Goal: Task Accomplishment & Management: Manage account settings

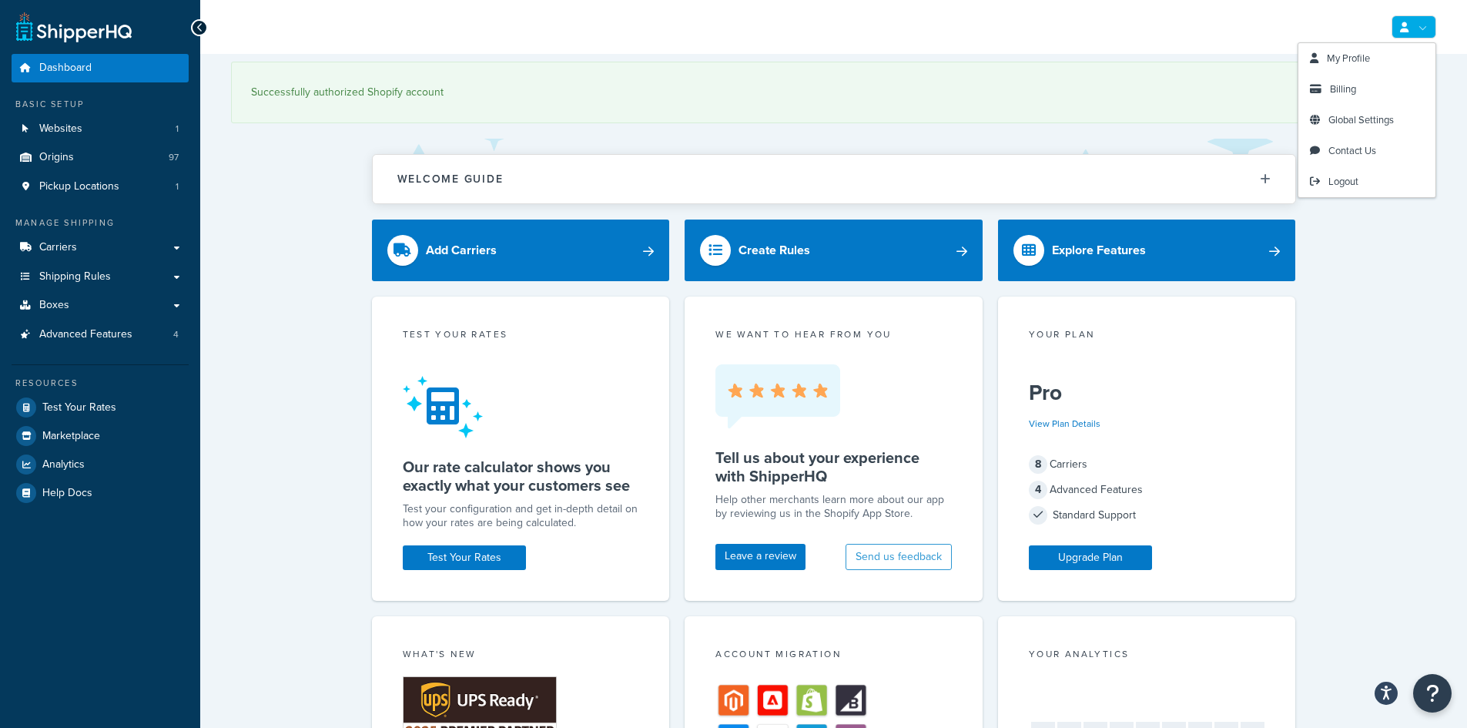
click at [1403, 37] on link at bounding box center [1413, 26] width 45 height 23
click at [1351, 127] on link "Global Settings" at bounding box center [1366, 120] width 137 height 31
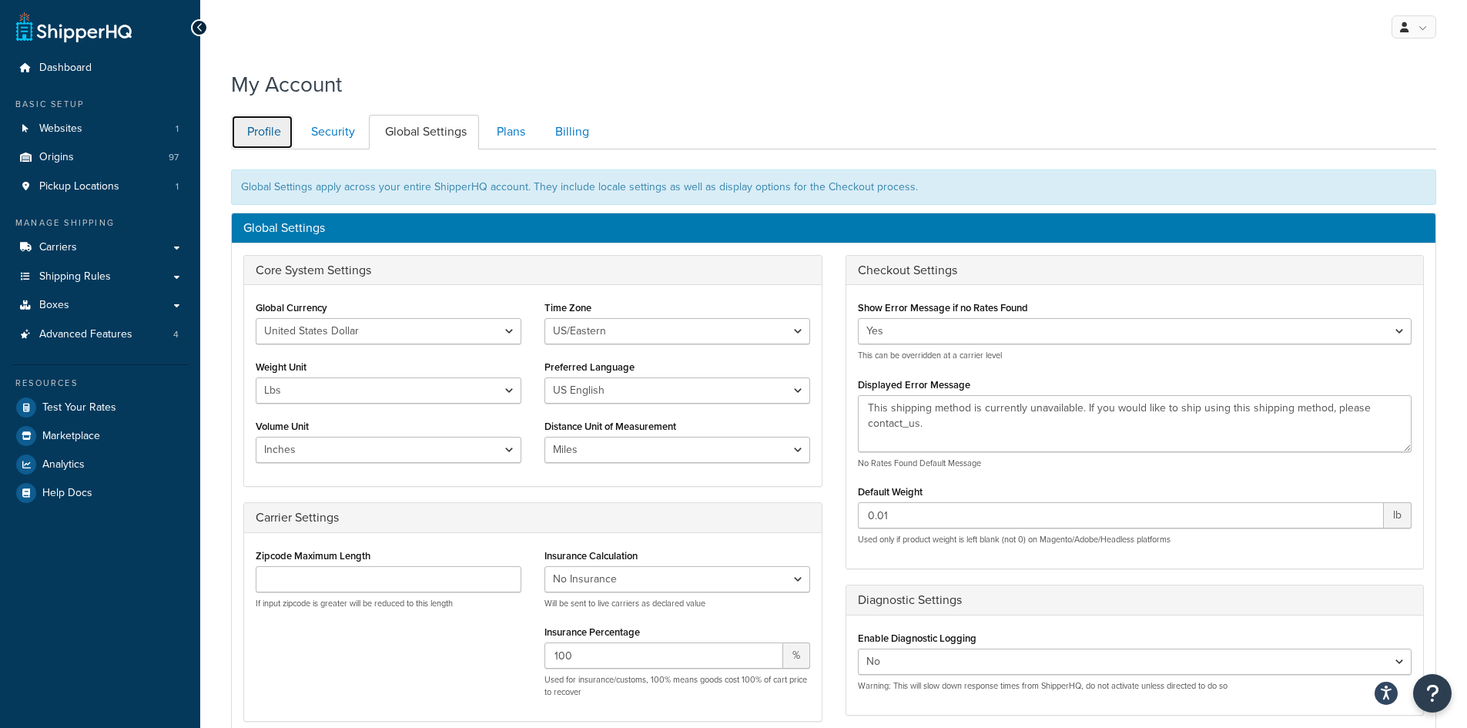
click at [280, 122] on link "Profile" at bounding box center [262, 132] width 62 height 35
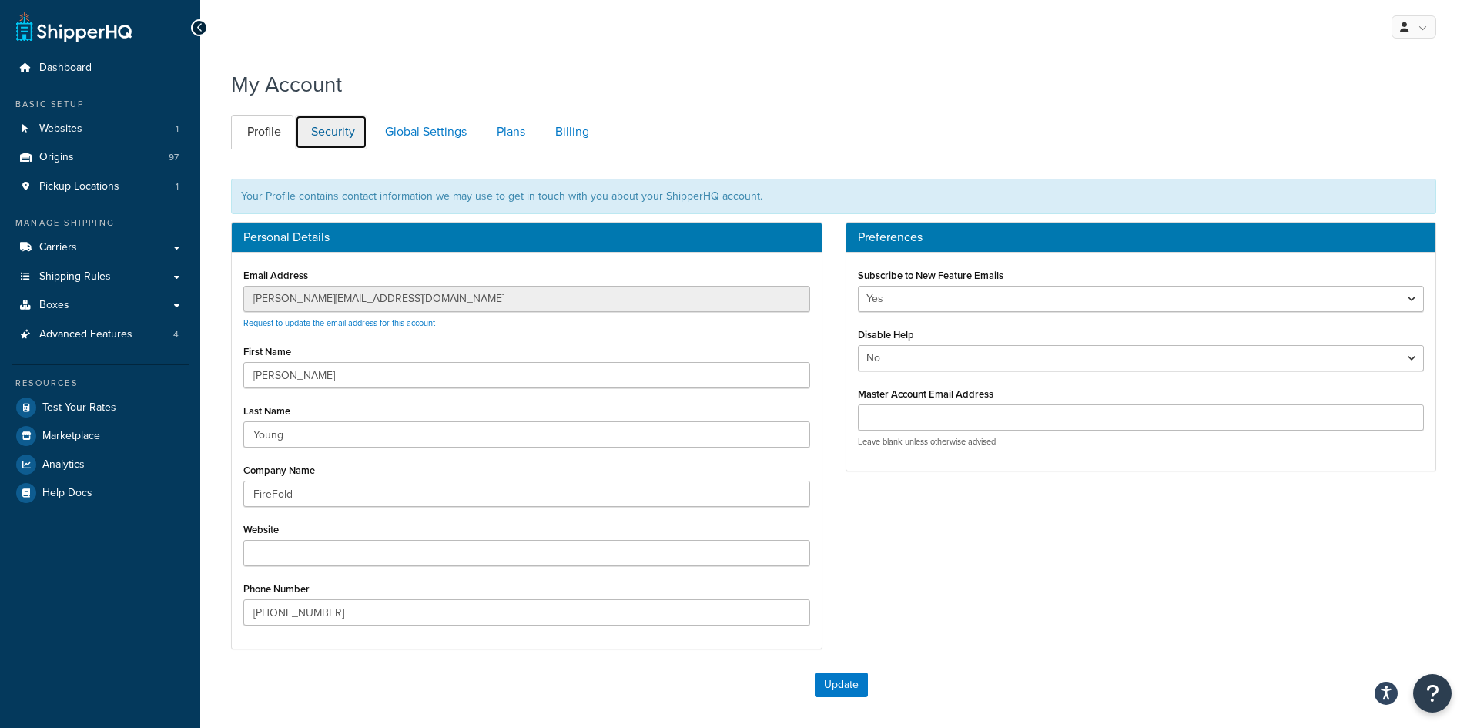
click at [323, 139] on link "Security" at bounding box center [331, 132] width 72 height 35
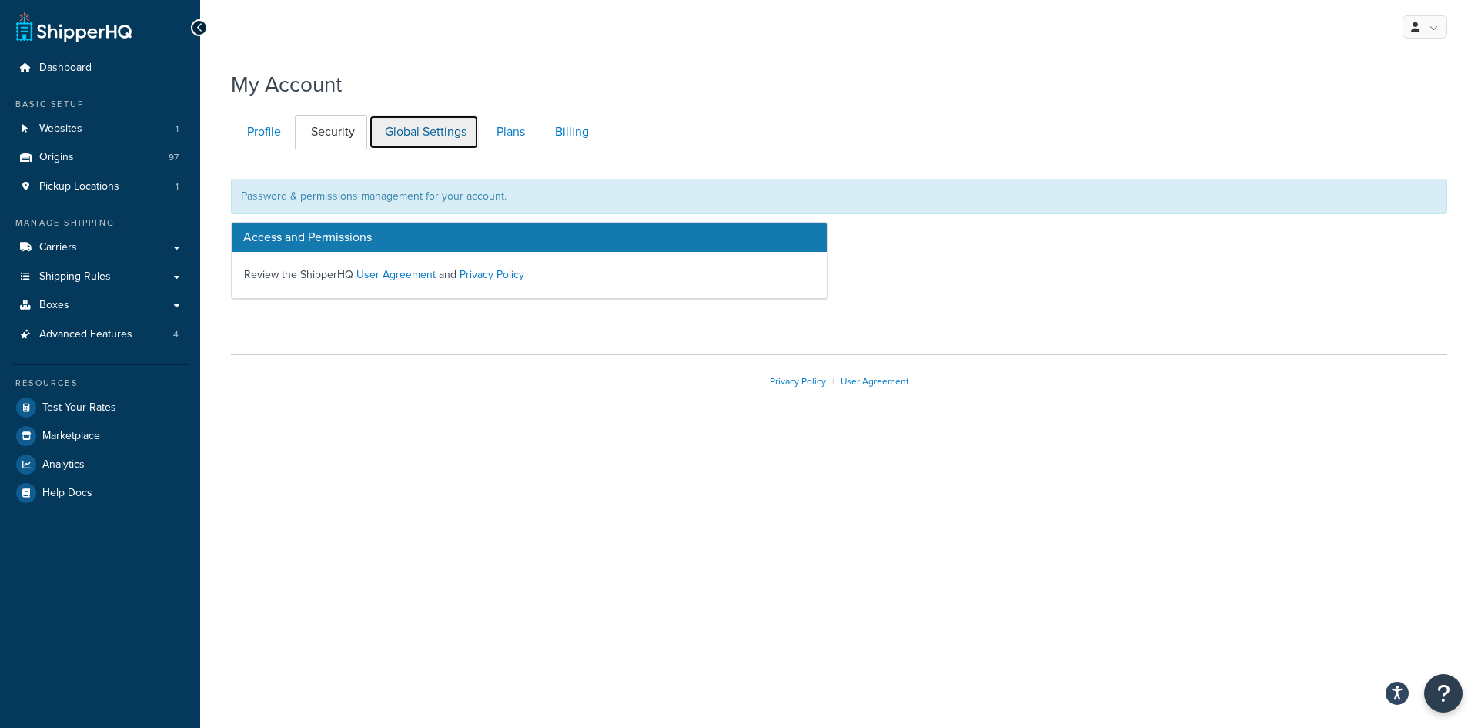
click at [414, 140] on link "Global Settings" at bounding box center [424, 132] width 110 height 35
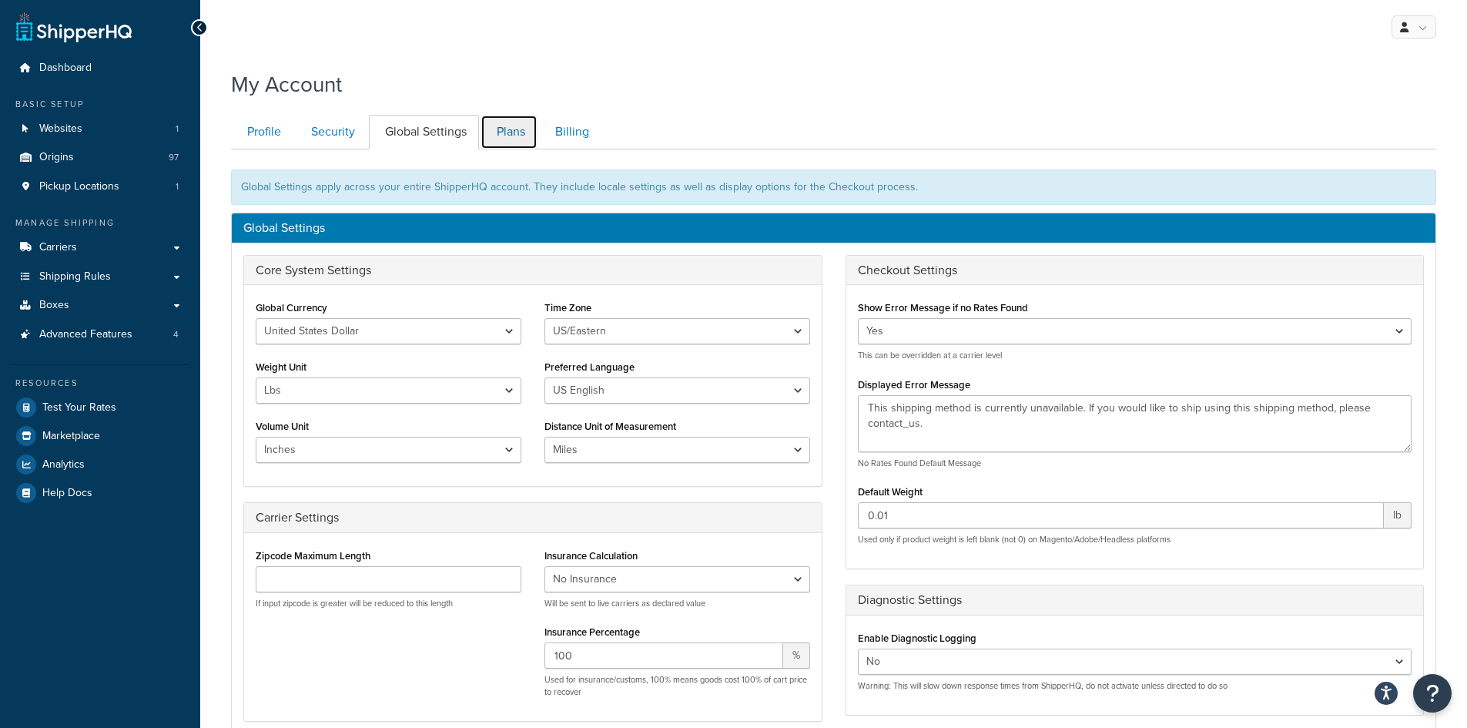
click at [501, 140] on link "Plans" at bounding box center [509, 132] width 57 height 35
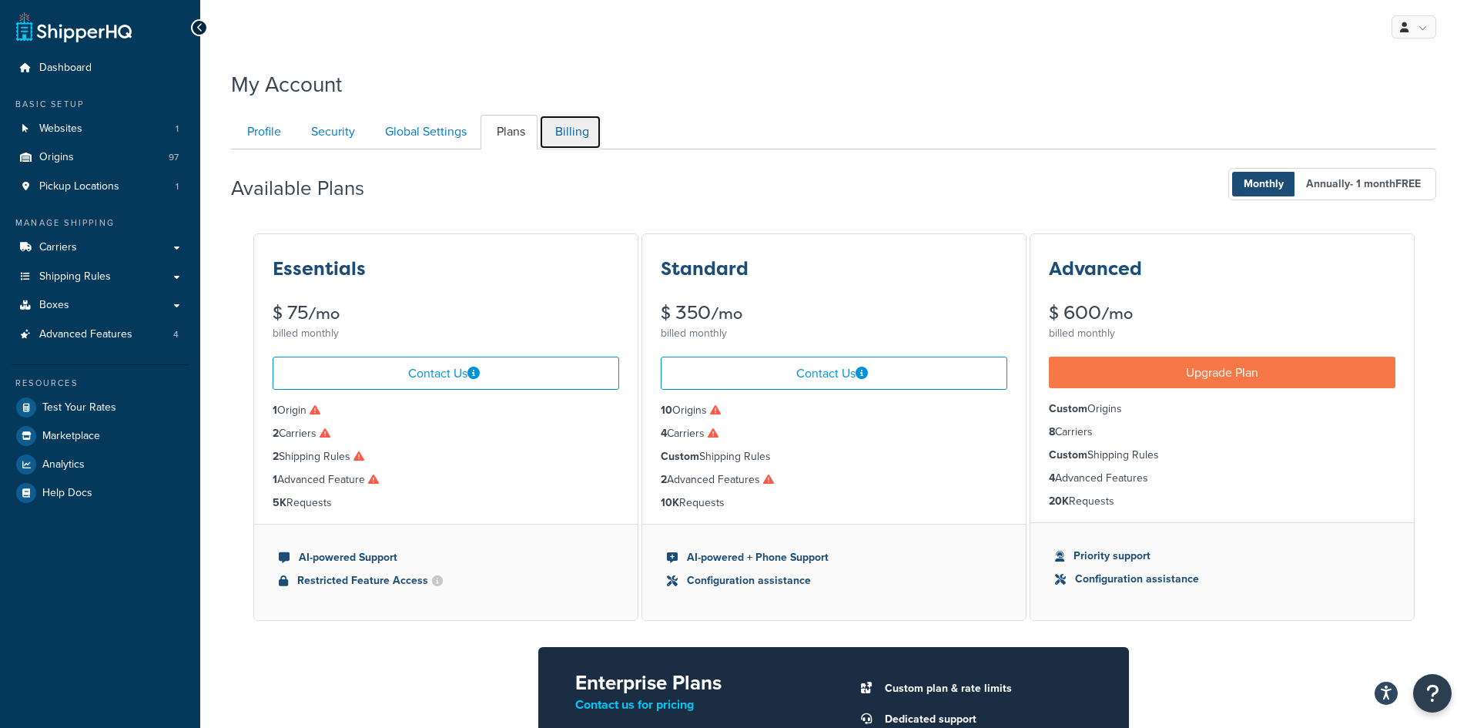
click at [572, 142] on link "Billing" at bounding box center [570, 132] width 62 height 35
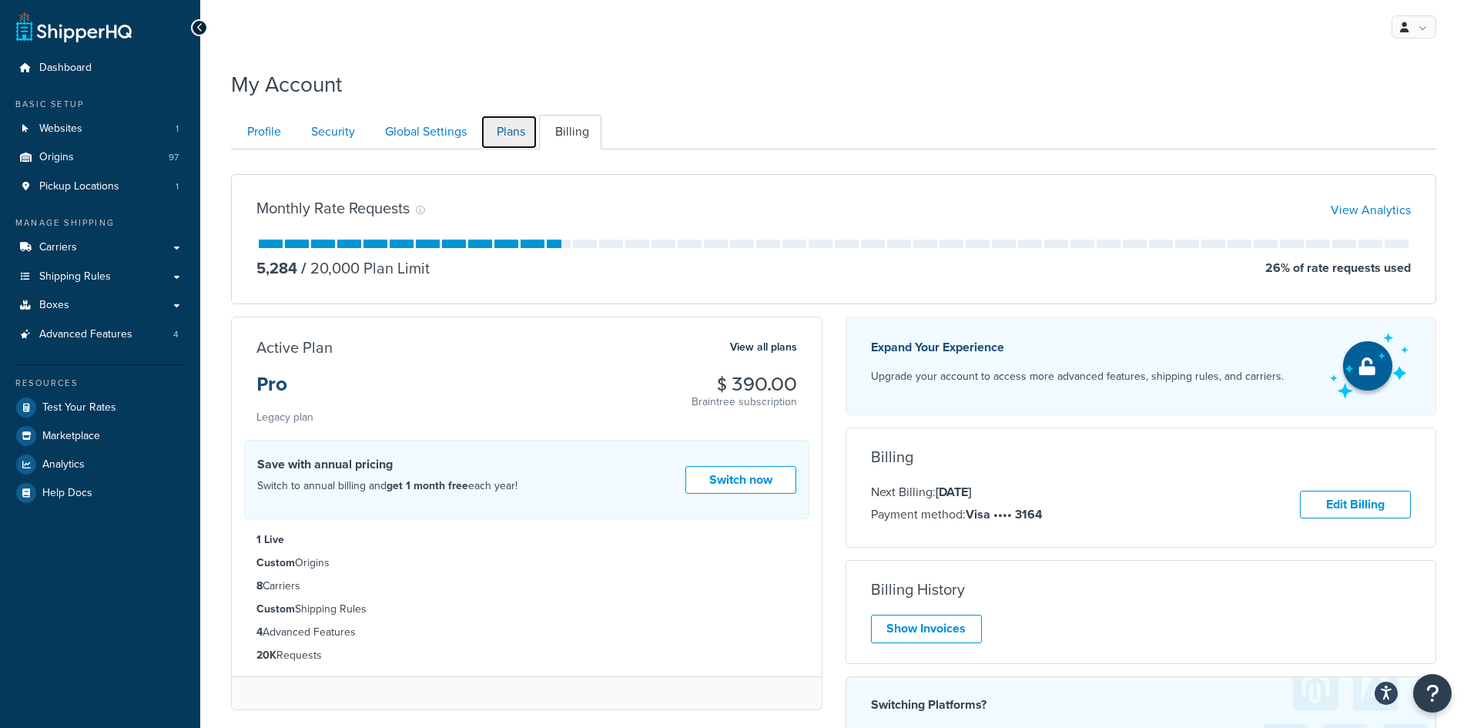
click at [516, 125] on link "Plans" at bounding box center [509, 132] width 57 height 35
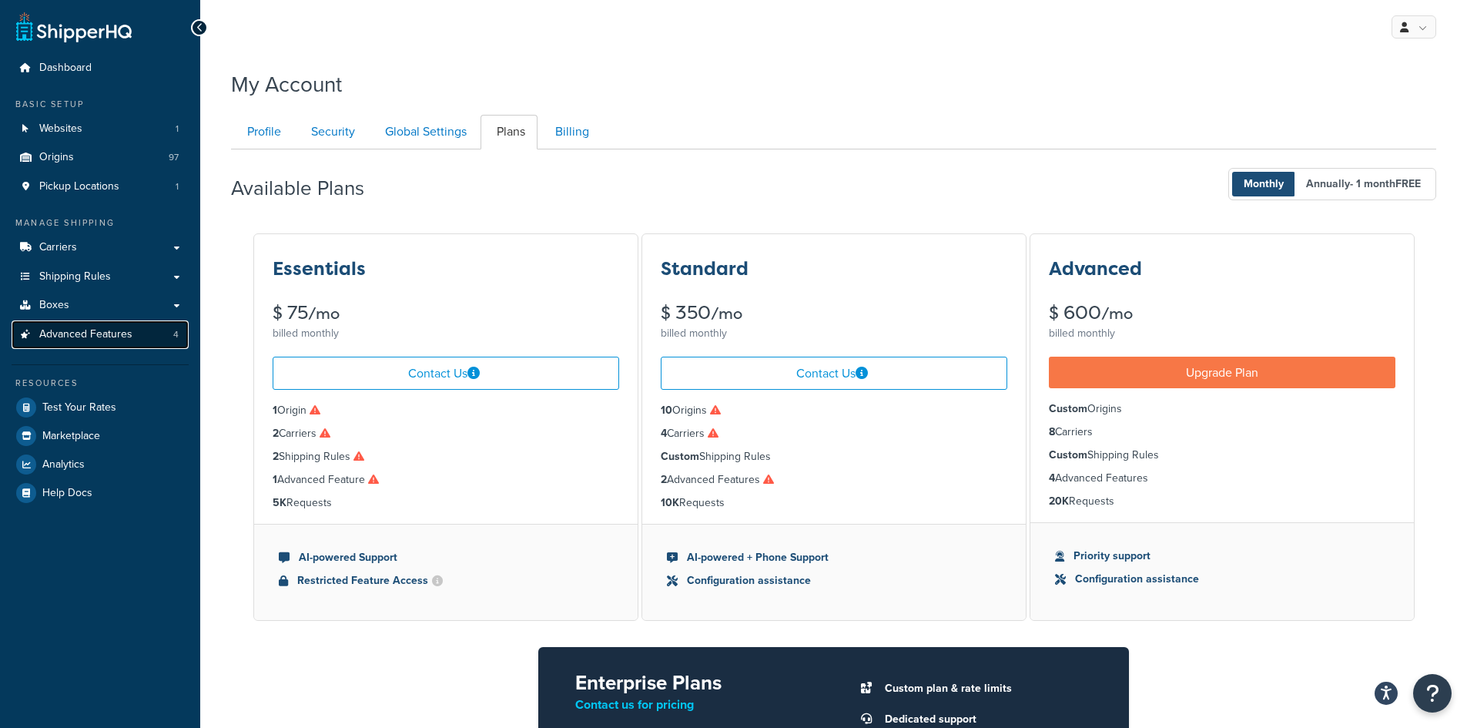
click at [76, 331] on span "Advanced Features" at bounding box center [85, 334] width 93 height 13
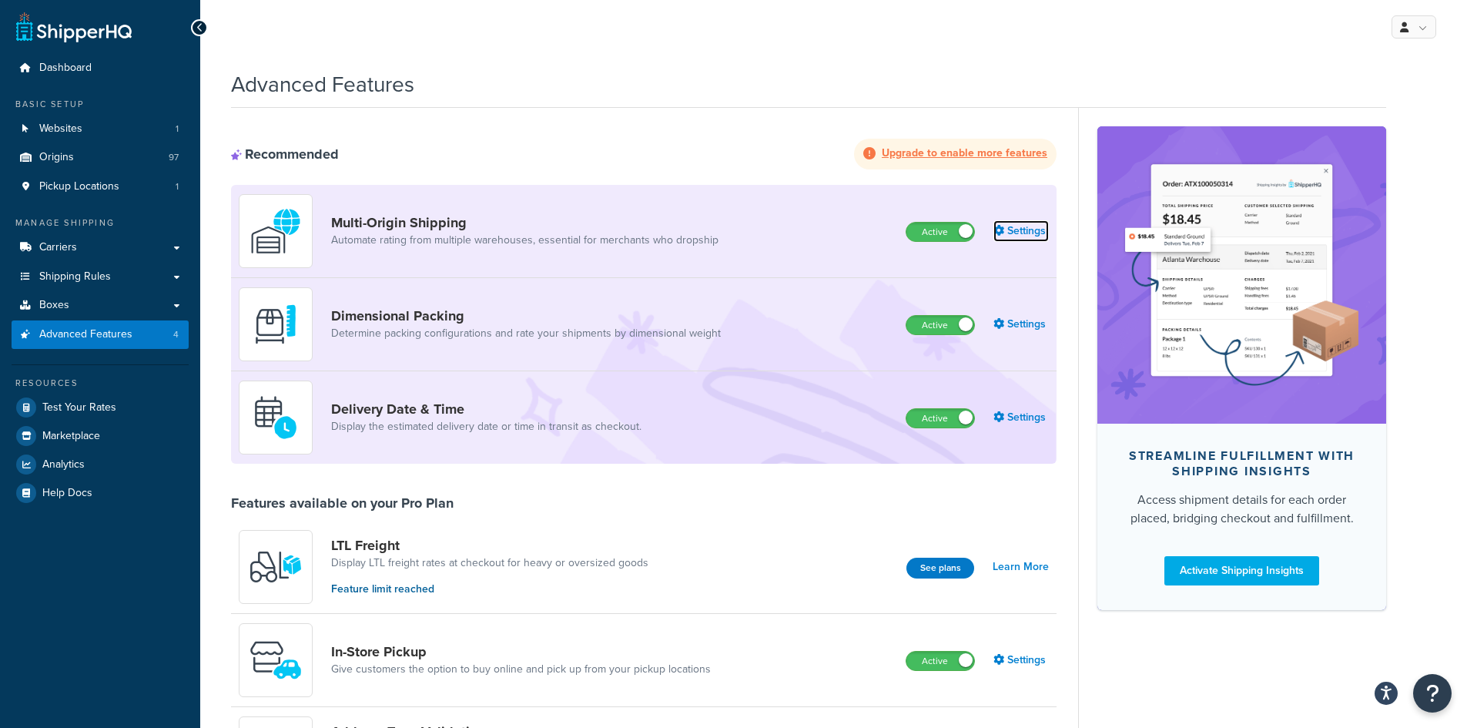
click at [1021, 223] on link "Settings" at bounding box center [1020, 231] width 55 height 22
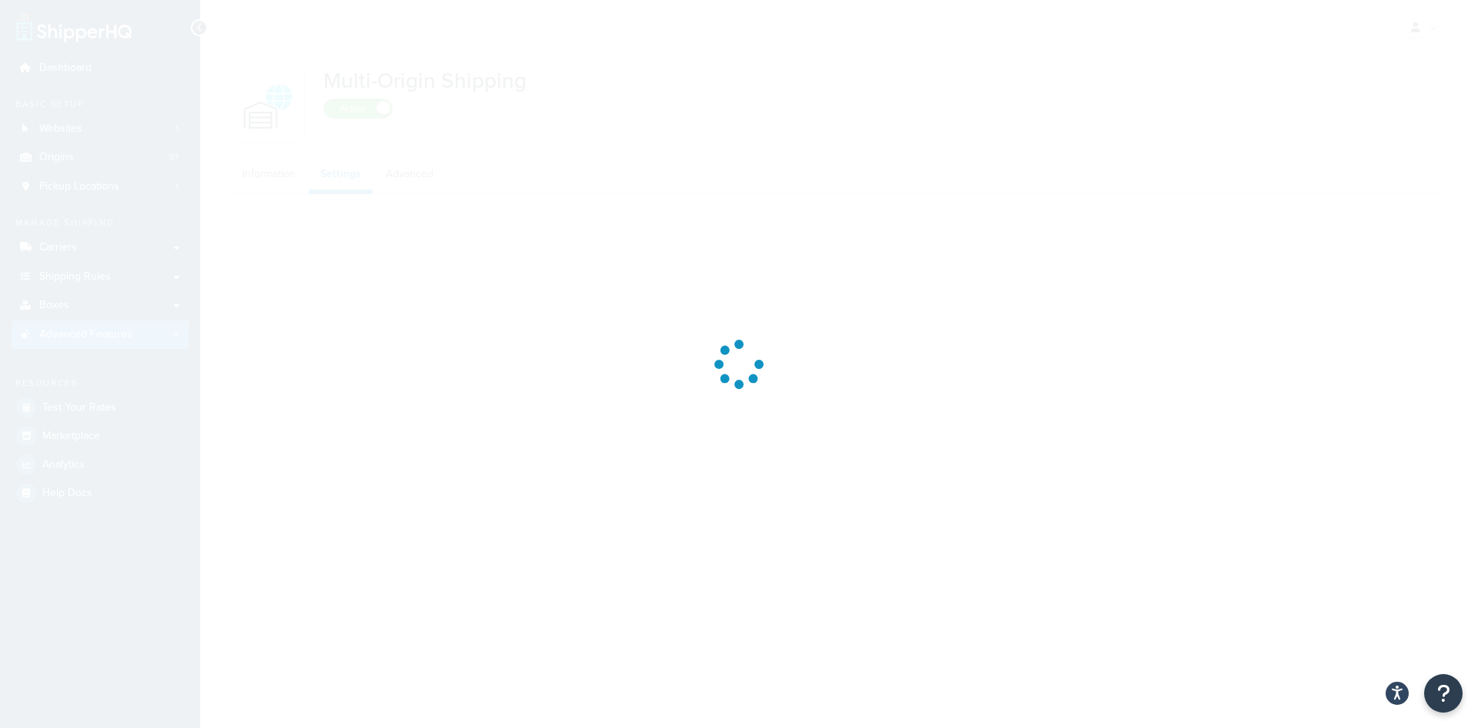
select select "false"
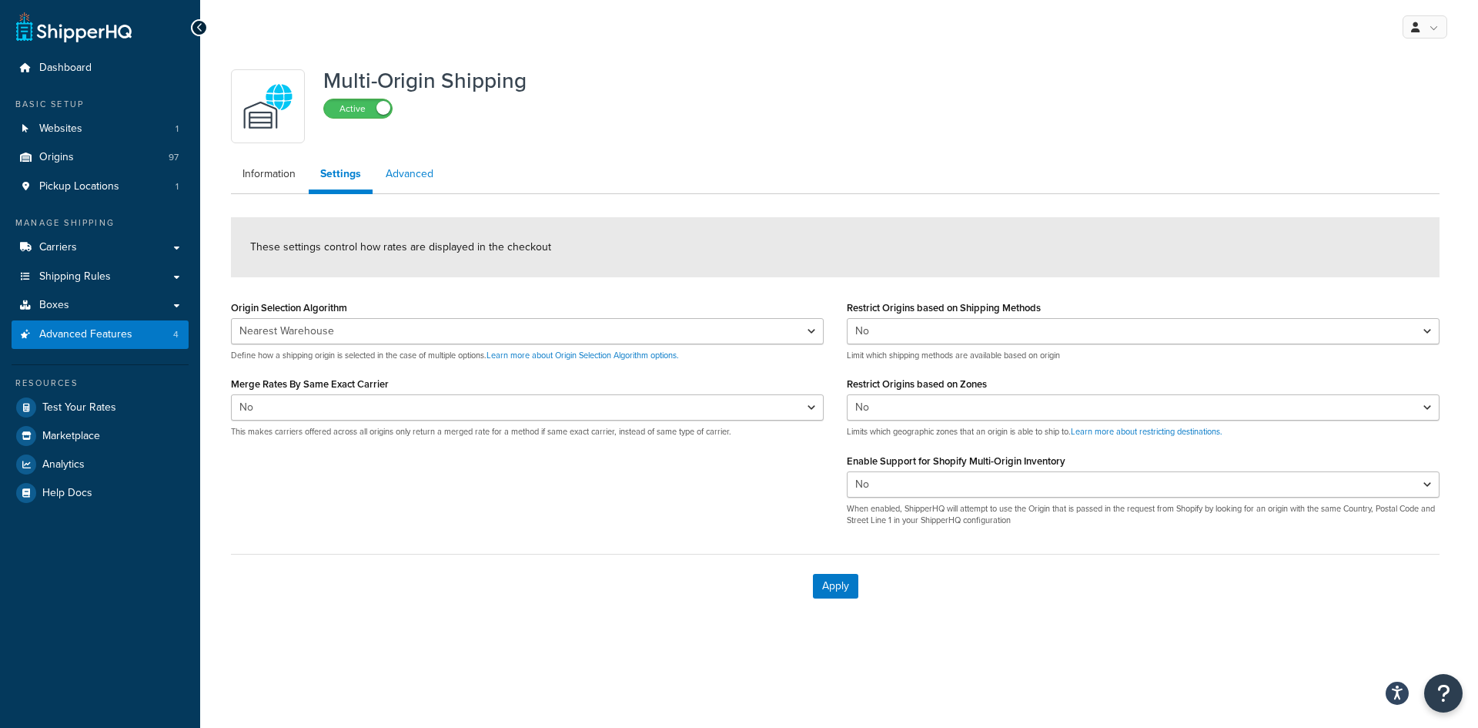
click at [390, 173] on link "Advanced" at bounding box center [409, 174] width 71 height 31
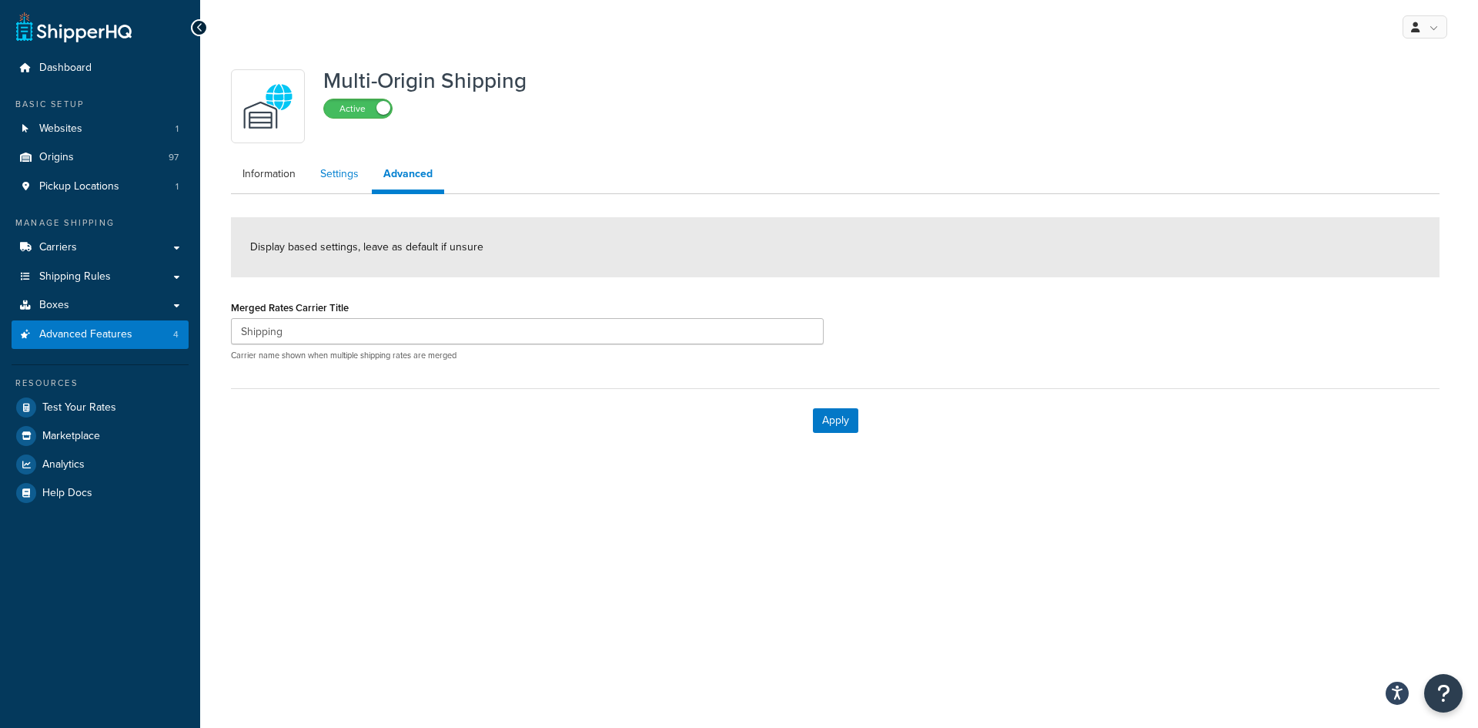
click at [347, 173] on link "Settings" at bounding box center [340, 174] width 62 height 31
select select "false"
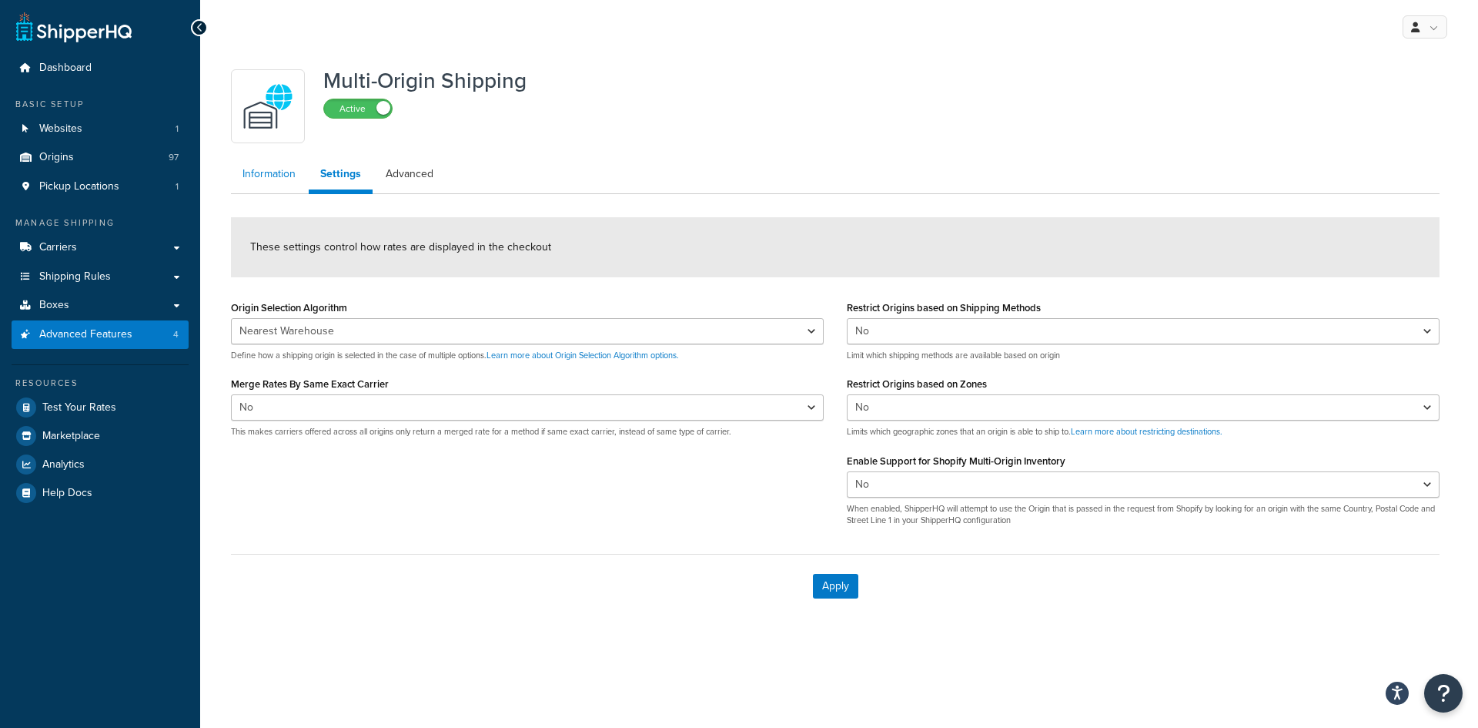
click at [276, 169] on link "Information" at bounding box center [269, 174] width 76 height 31
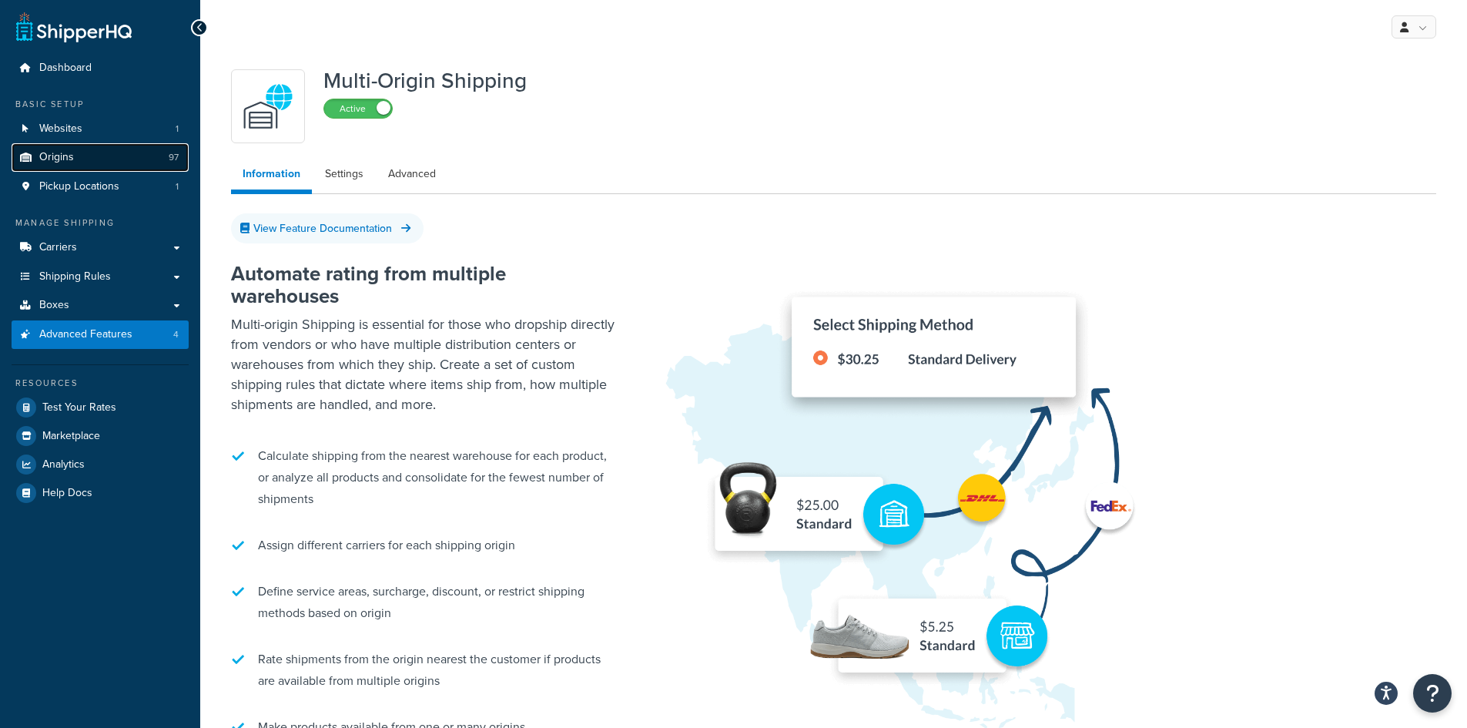
click at [57, 152] on span "Origins" at bounding box center [56, 157] width 35 height 13
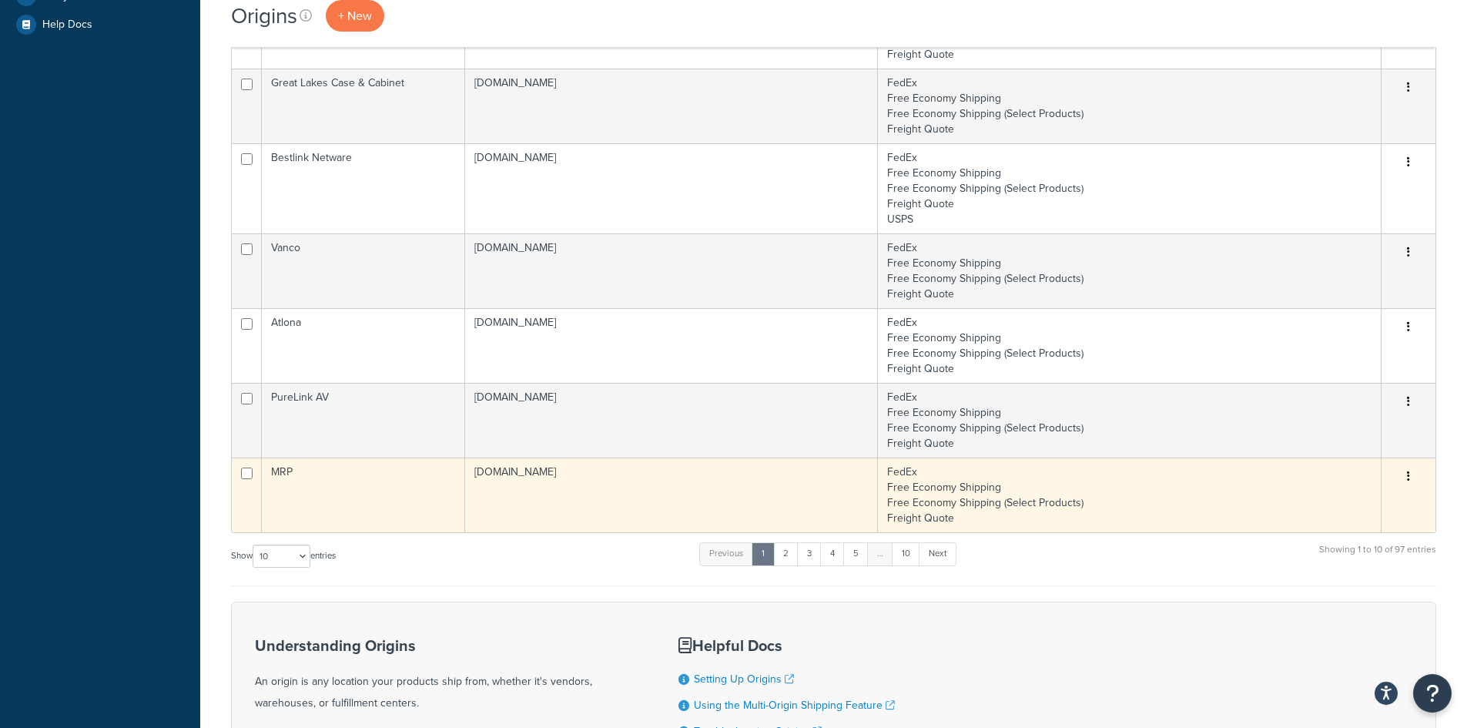
scroll to position [643, 0]
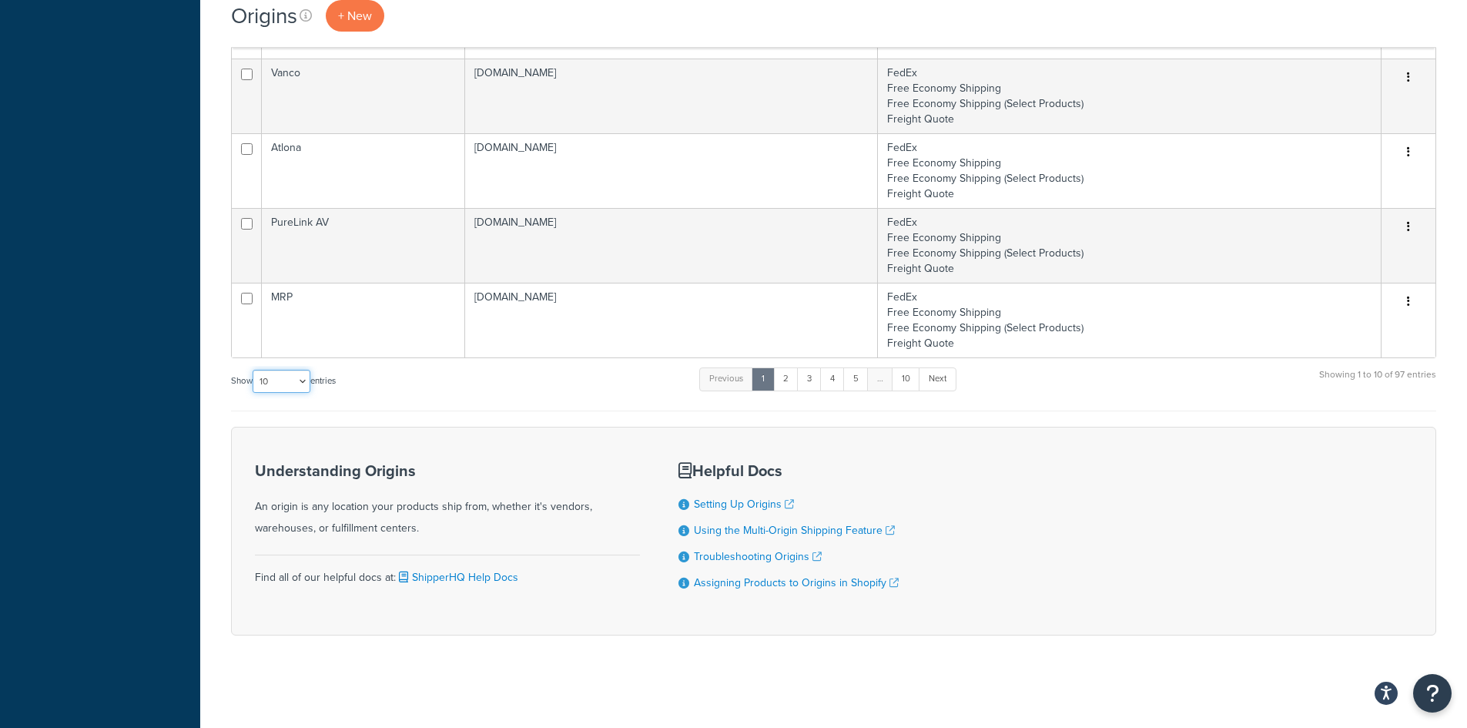
click at [268, 391] on select "10 15 25 50 100 1000" at bounding box center [282, 381] width 58 height 23
select select "100"
click at [254, 370] on select "10 15 25 50 100 1000" at bounding box center [282, 381] width 58 height 23
click at [181, 449] on div "Dashboard Basic Setup Websites 1 Origins 97 Pickup Locations 1 Manage Shipping …" at bounding box center [100, 42] width 200 height 1371
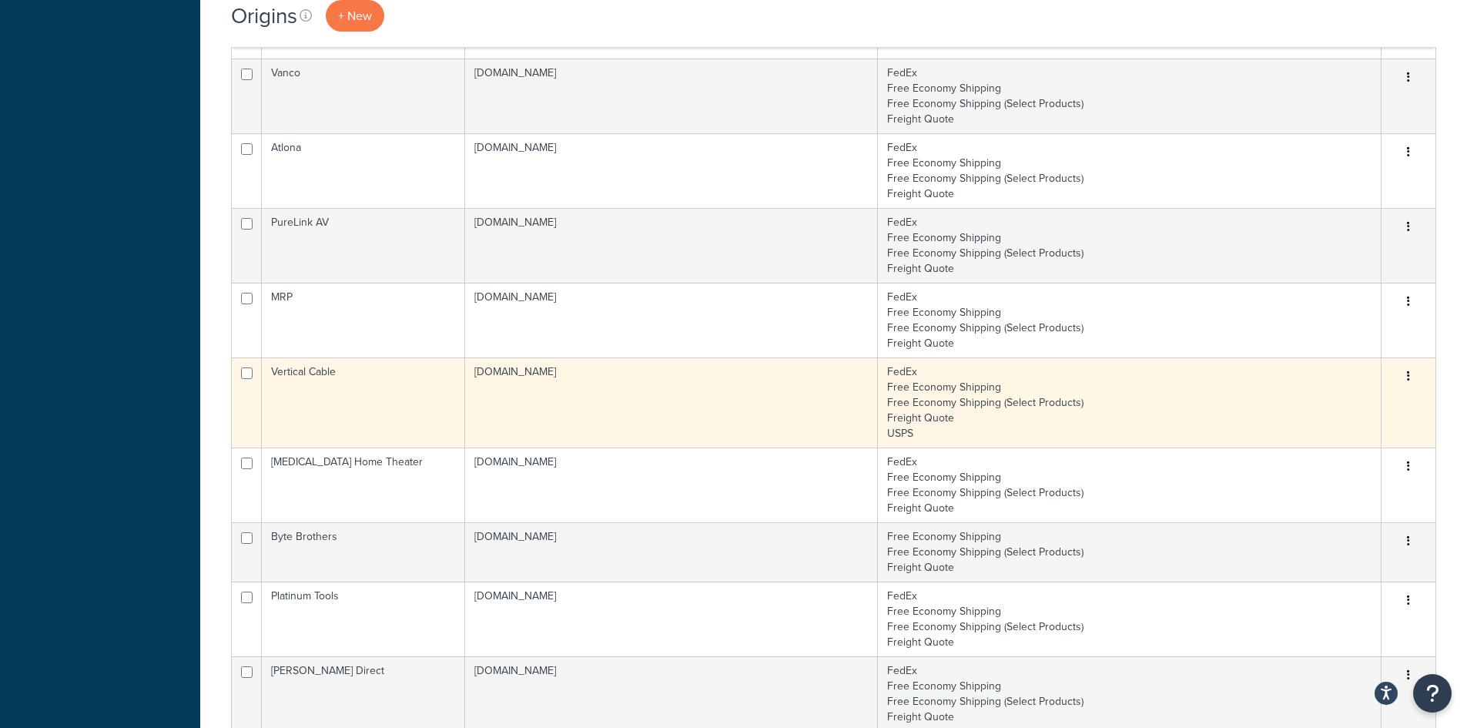
click at [432, 418] on td "Vertical Cable" at bounding box center [363, 402] width 203 height 90
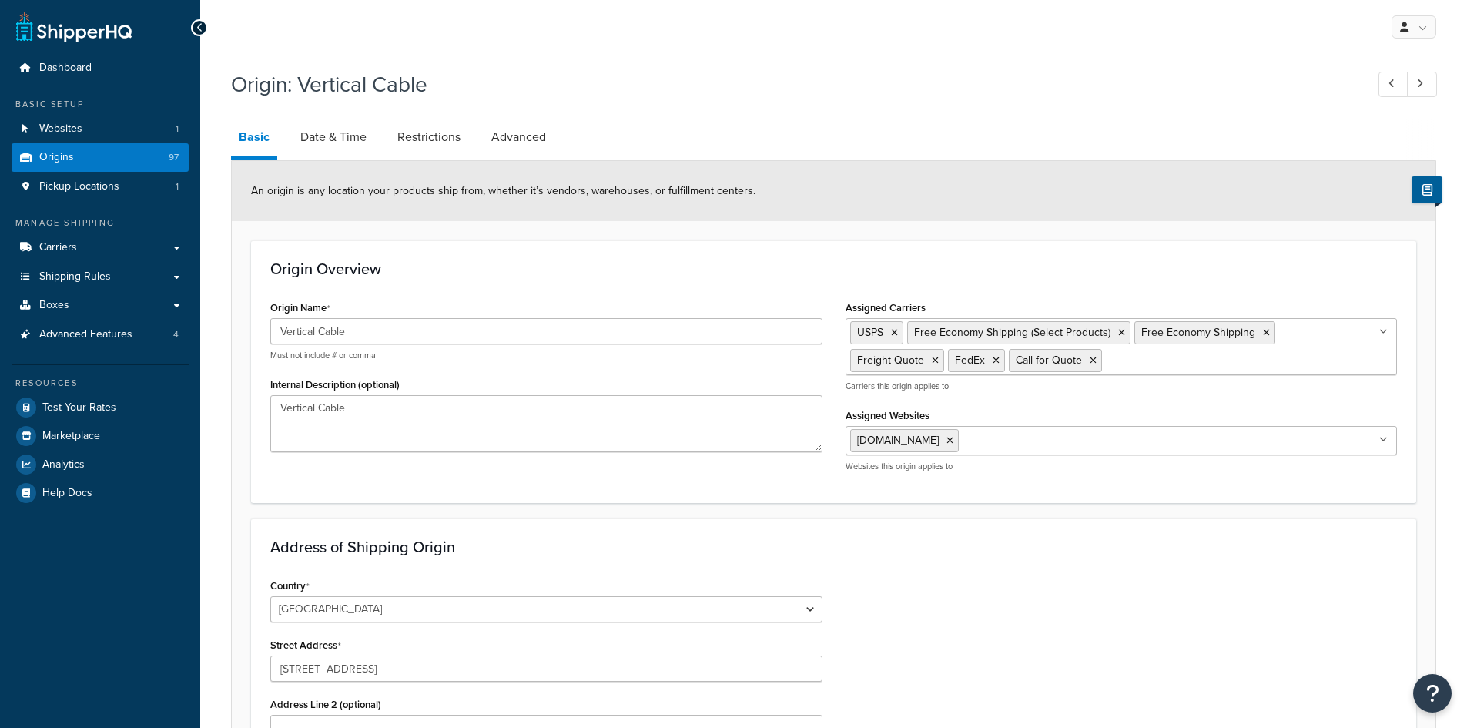
select select "9"
click at [329, 132] on link "Date & Time" at bounding box center [334, 137] width 82 height 37
select select "PER_SHIPPING_METHOD_TYPE"
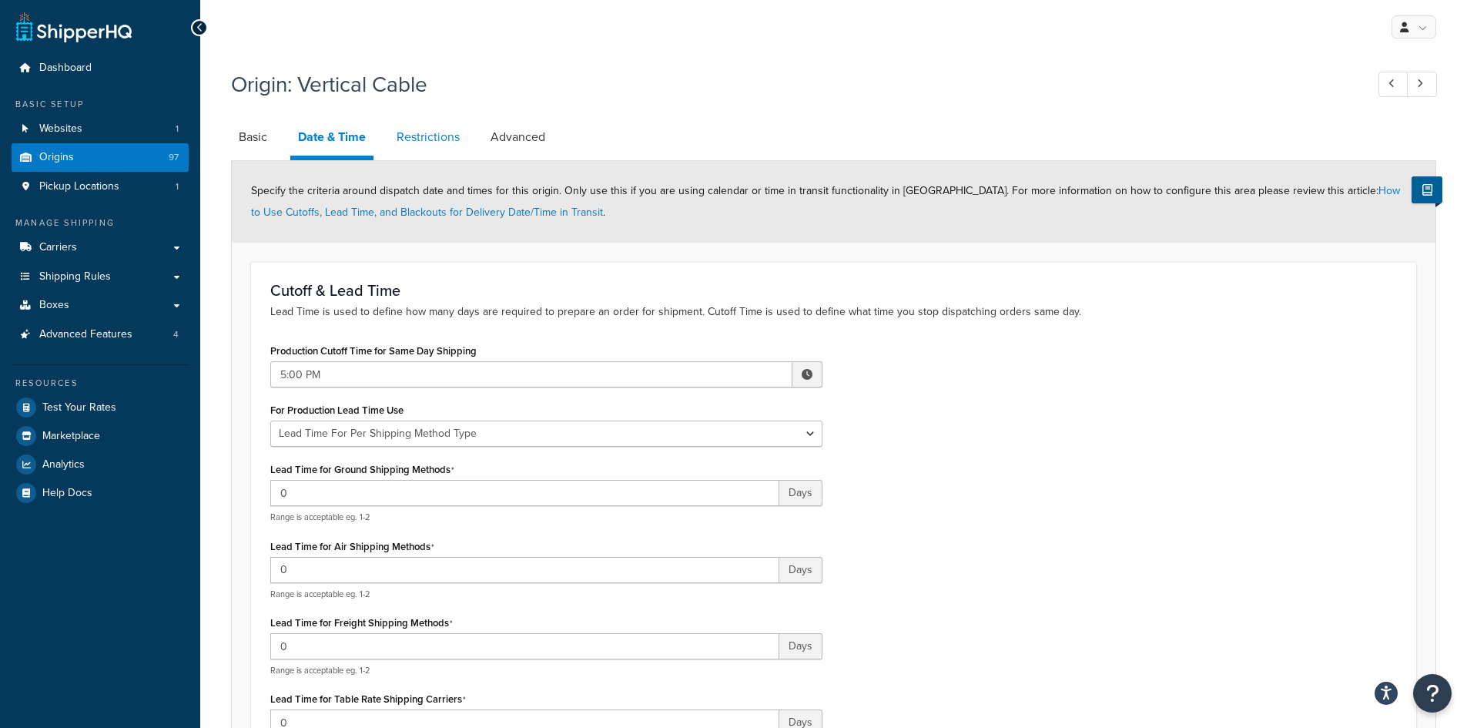
click at [423, 131] on link "Restrictions" at bounding box center [428, 137] width 79 height 37
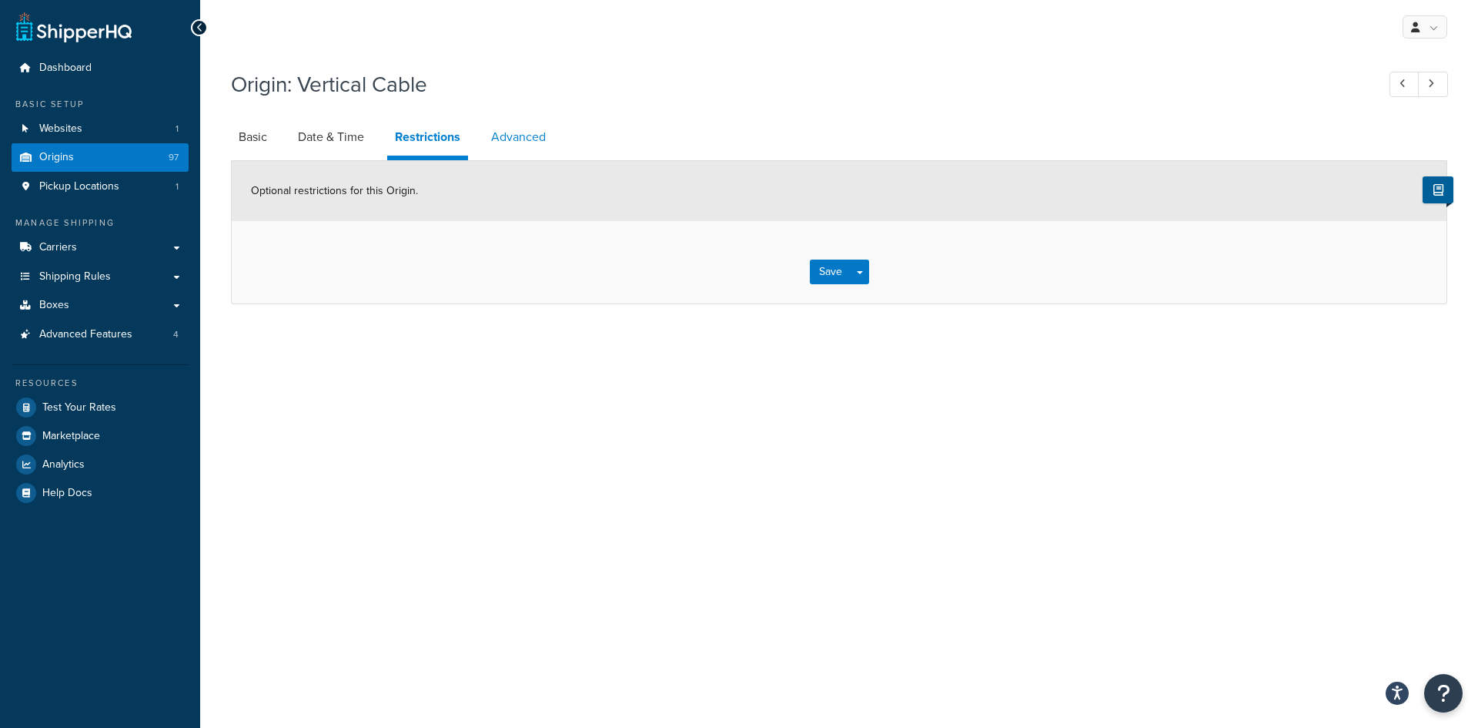
click at [516, 137] on link "Advanced" at bounding box center [519, 137] width 70 height 37
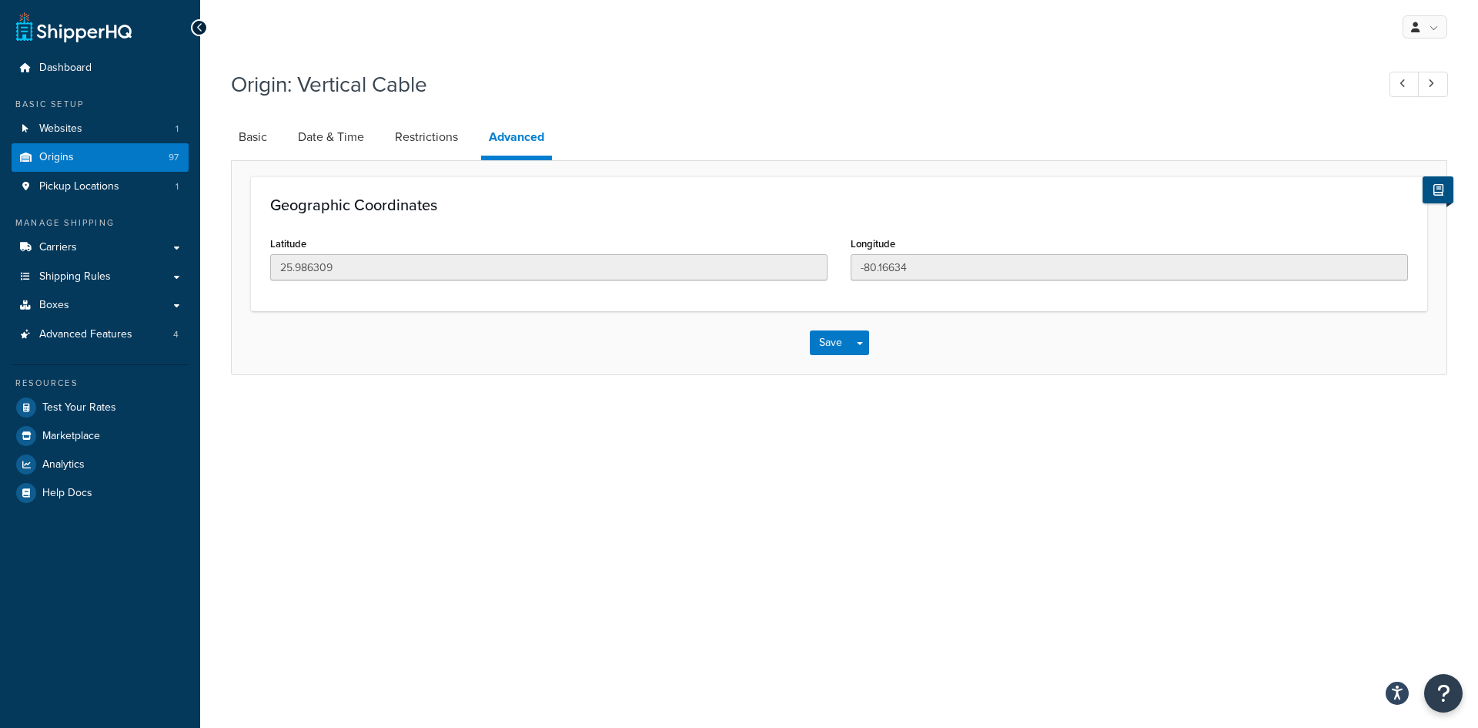
click at [1431, 193] on button at bounding box center [1438, 189] width 31 height 27
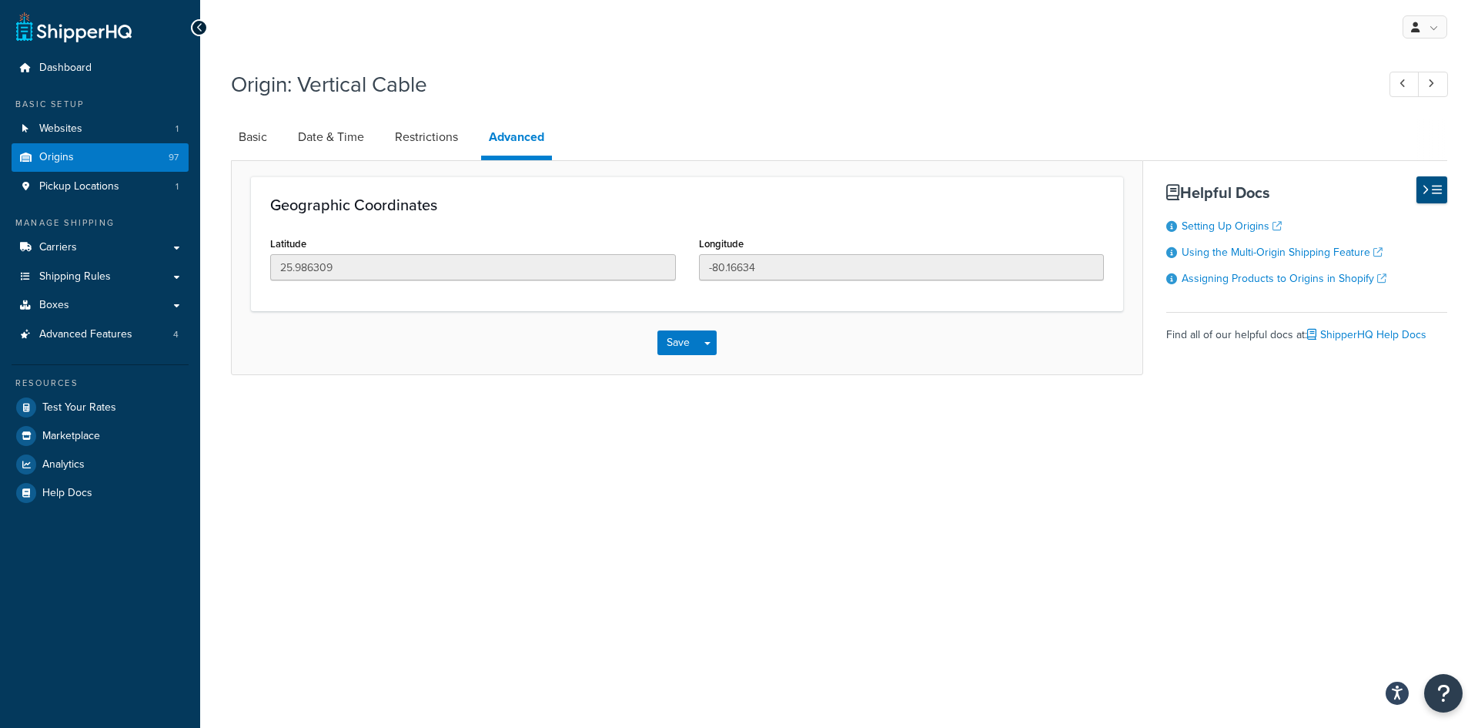
click at [1431, 193] on button at bounding box center [1432, 189] width 31 height 27
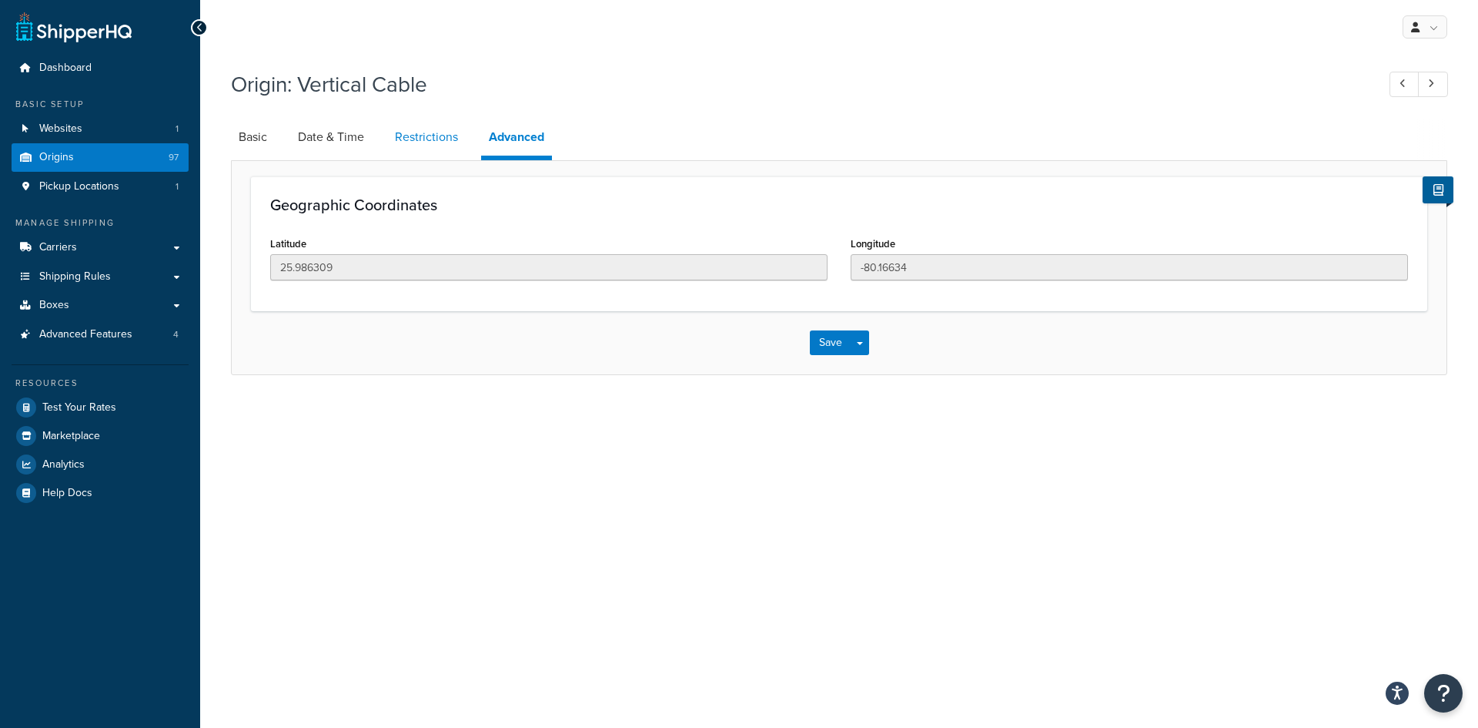
click at [400, 150] on link "Restrictions" at bounding box center [426, 137] width 79 height 37
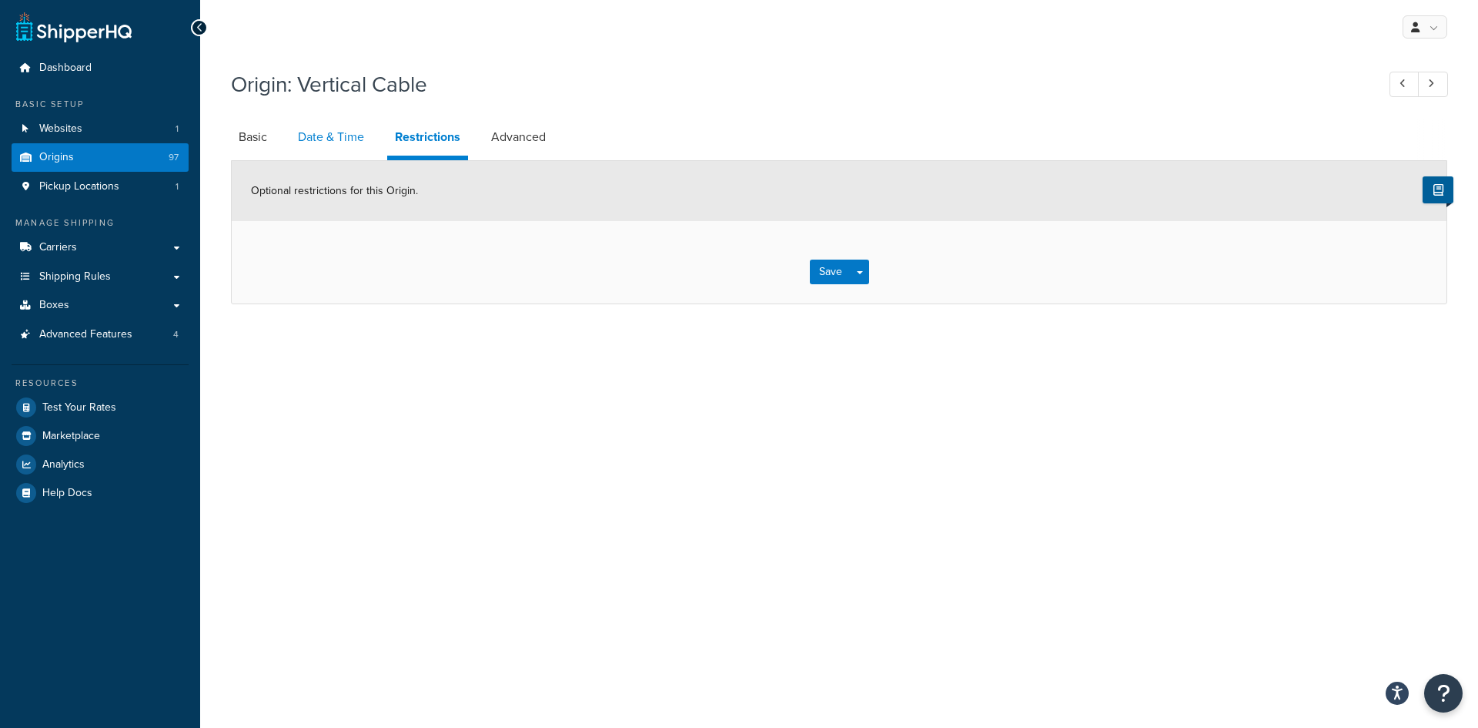
click at [314, 146] on link "Date & Time" at bounding box center [331, 137] width 82 height 37
select select "PER_SHIPPING_METHOD_TYPE"
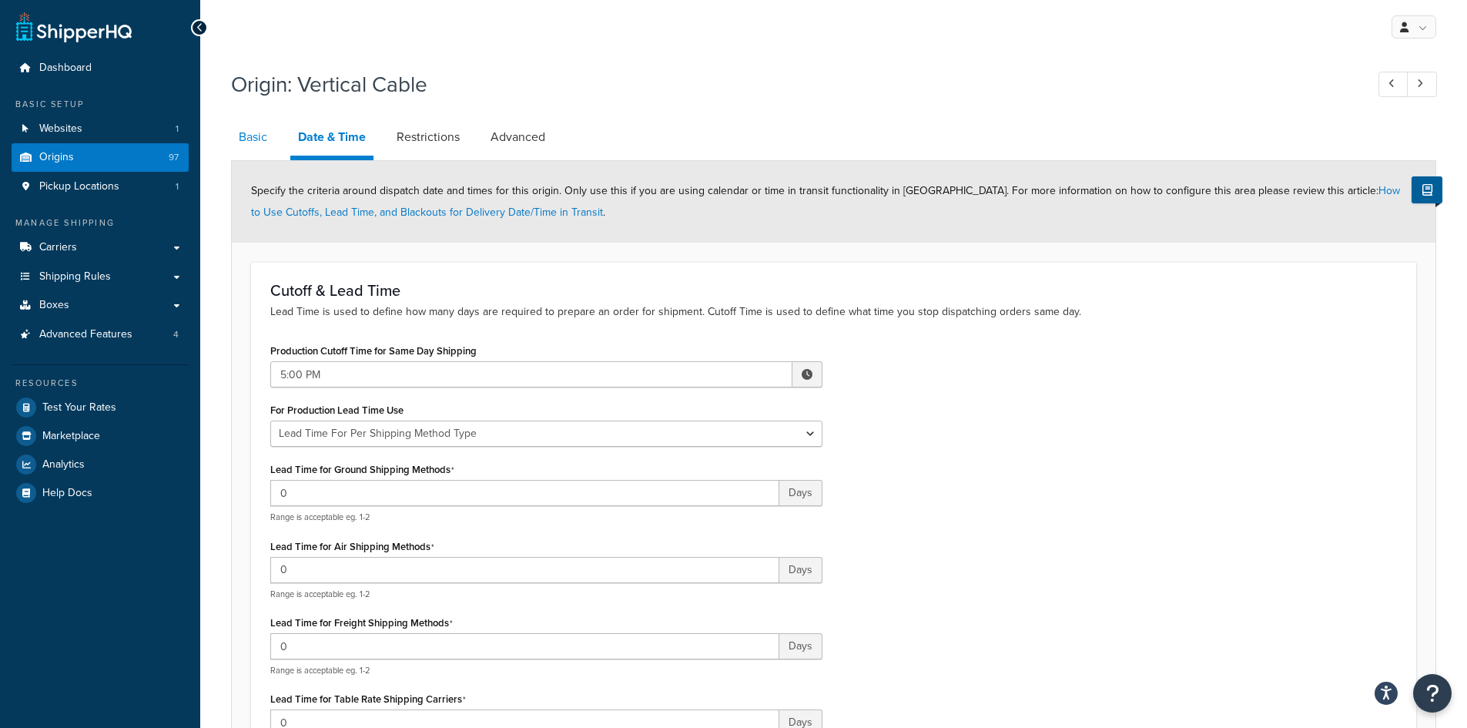
click at [249, 136] on link "Basic" at bounding box center [253, 137] width 44 height 37
select select "9"
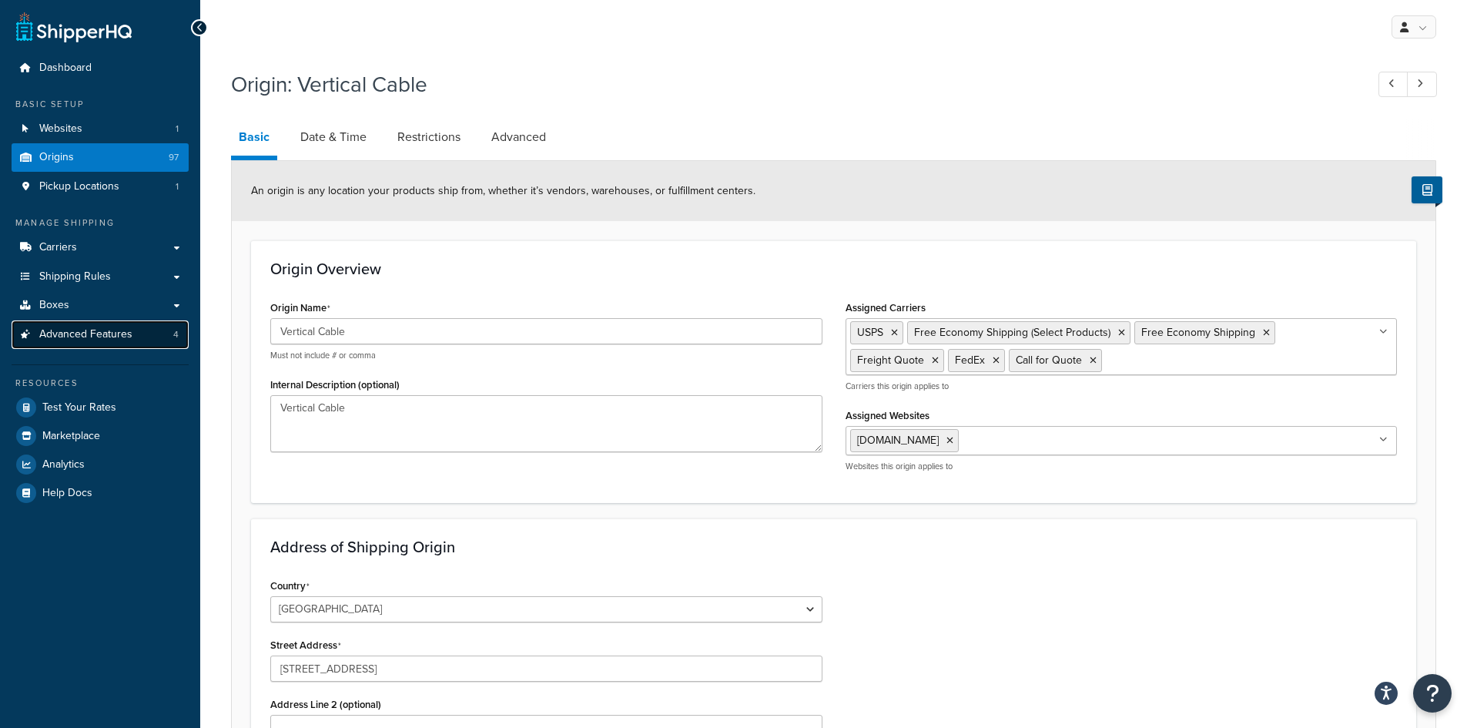
click at [77, 333] on span "Advanced Features" at bounding box center [85, 334] width 93 height 13
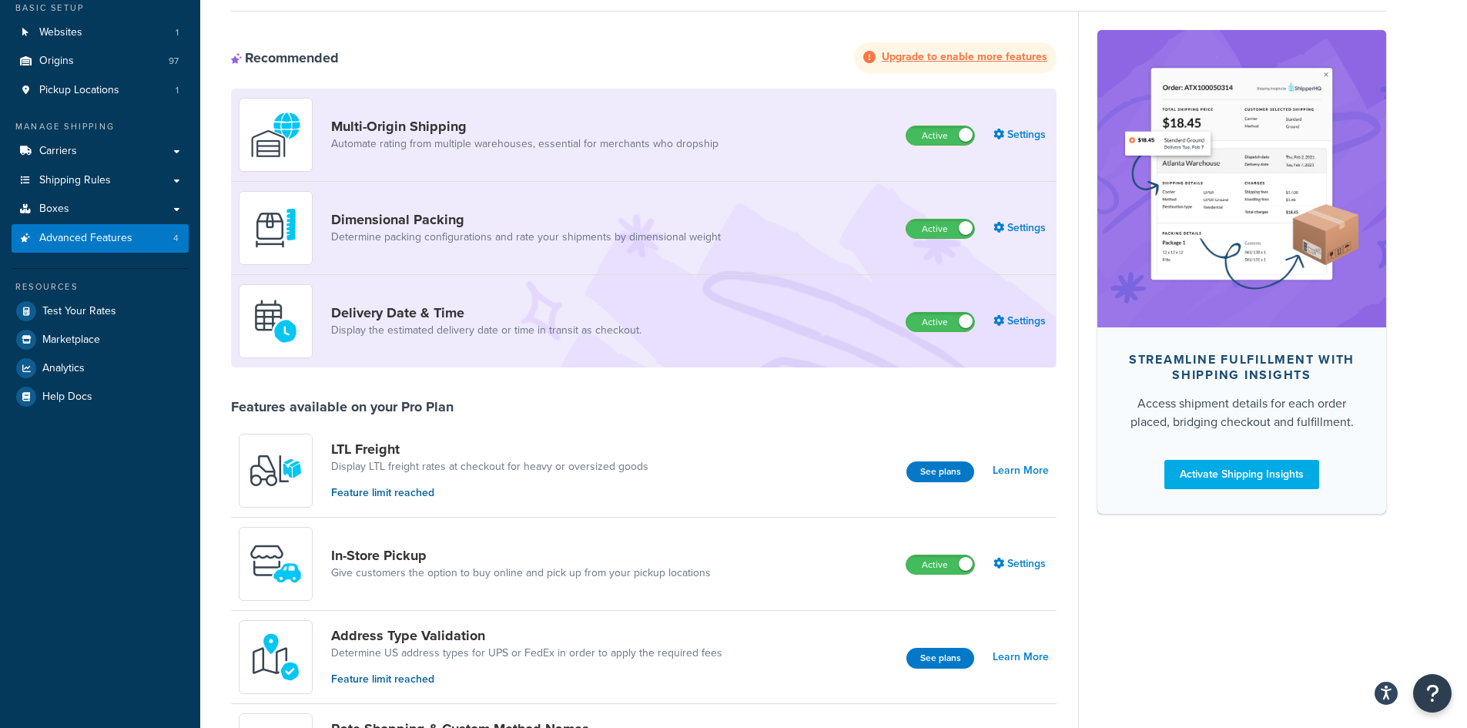
scroll to position [231, 0]
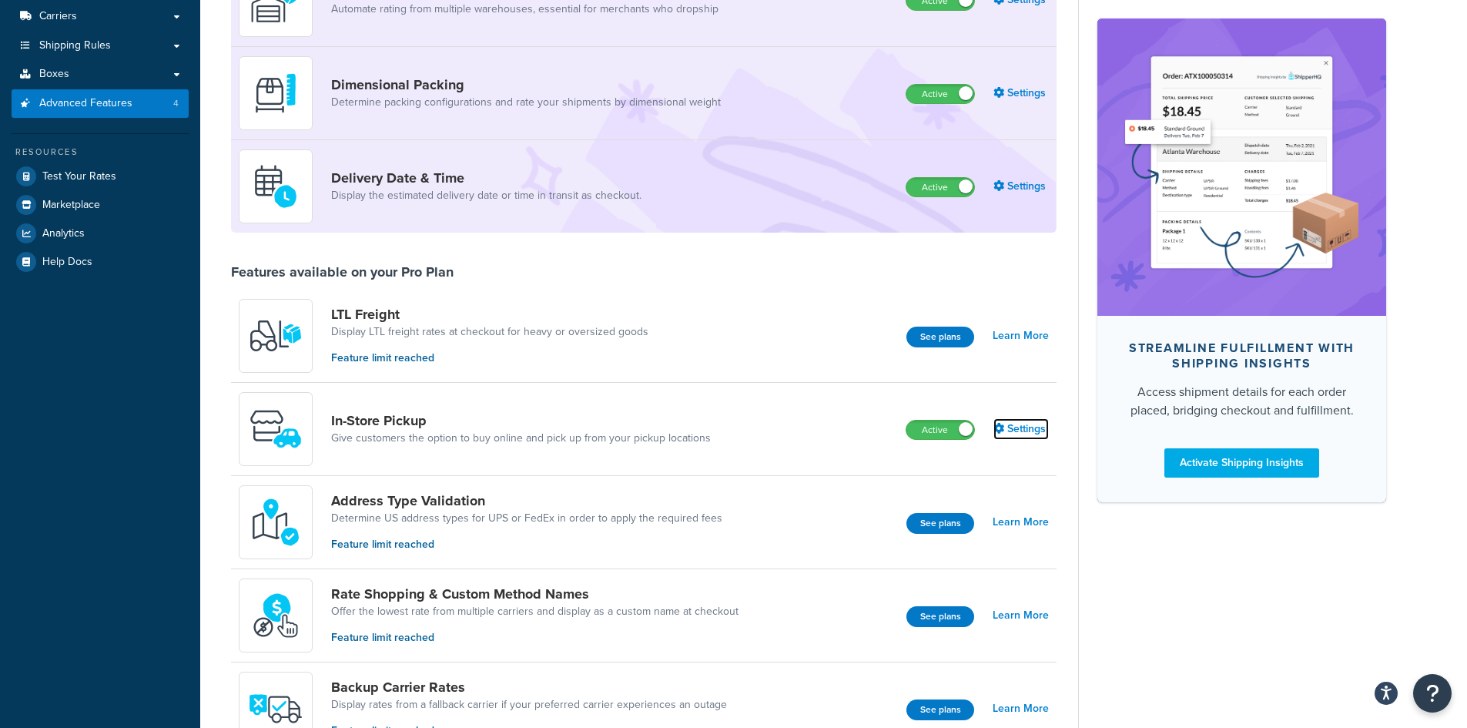
click at [1025, 433] on link "Settings" at bounding box center [1020, 429] width 55 height 22
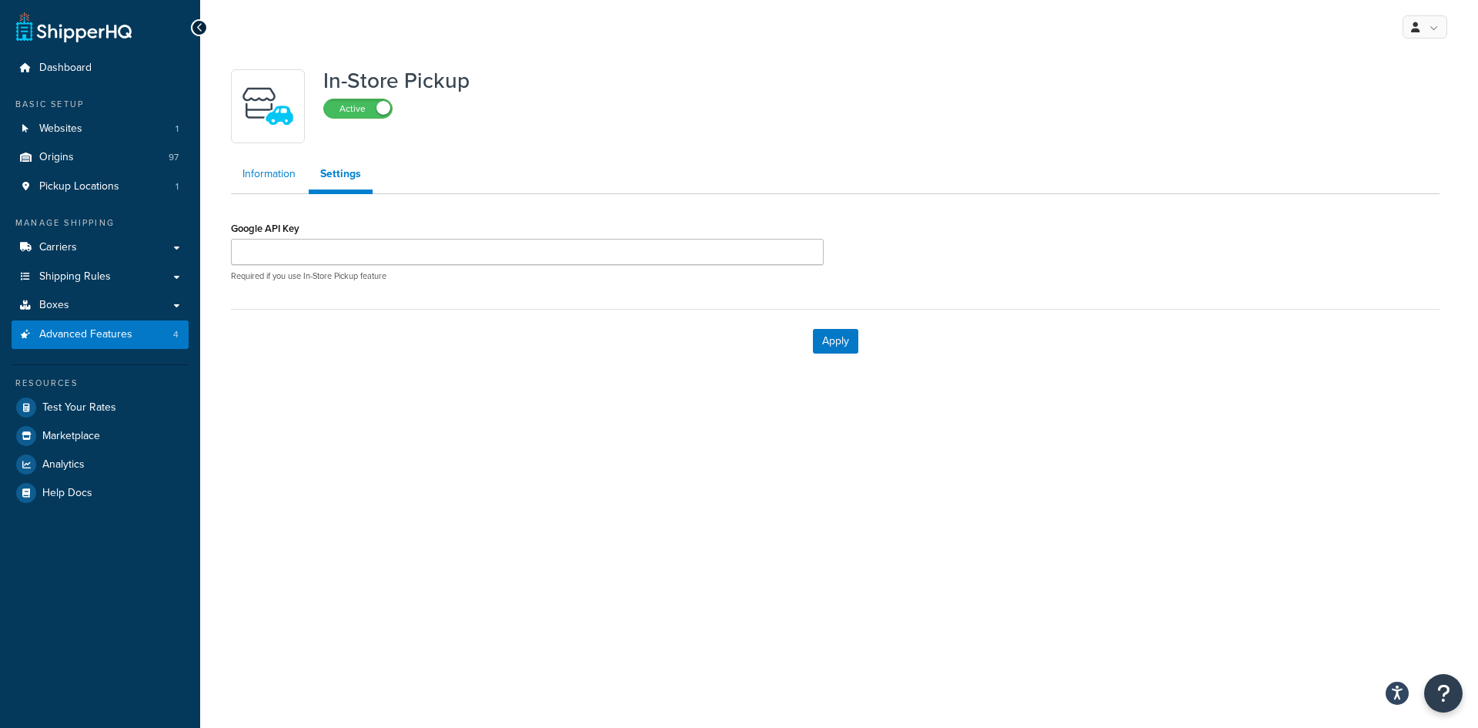
click at [265, 168] on link "Information" at bounding box center [269, 174] width 76 height 31
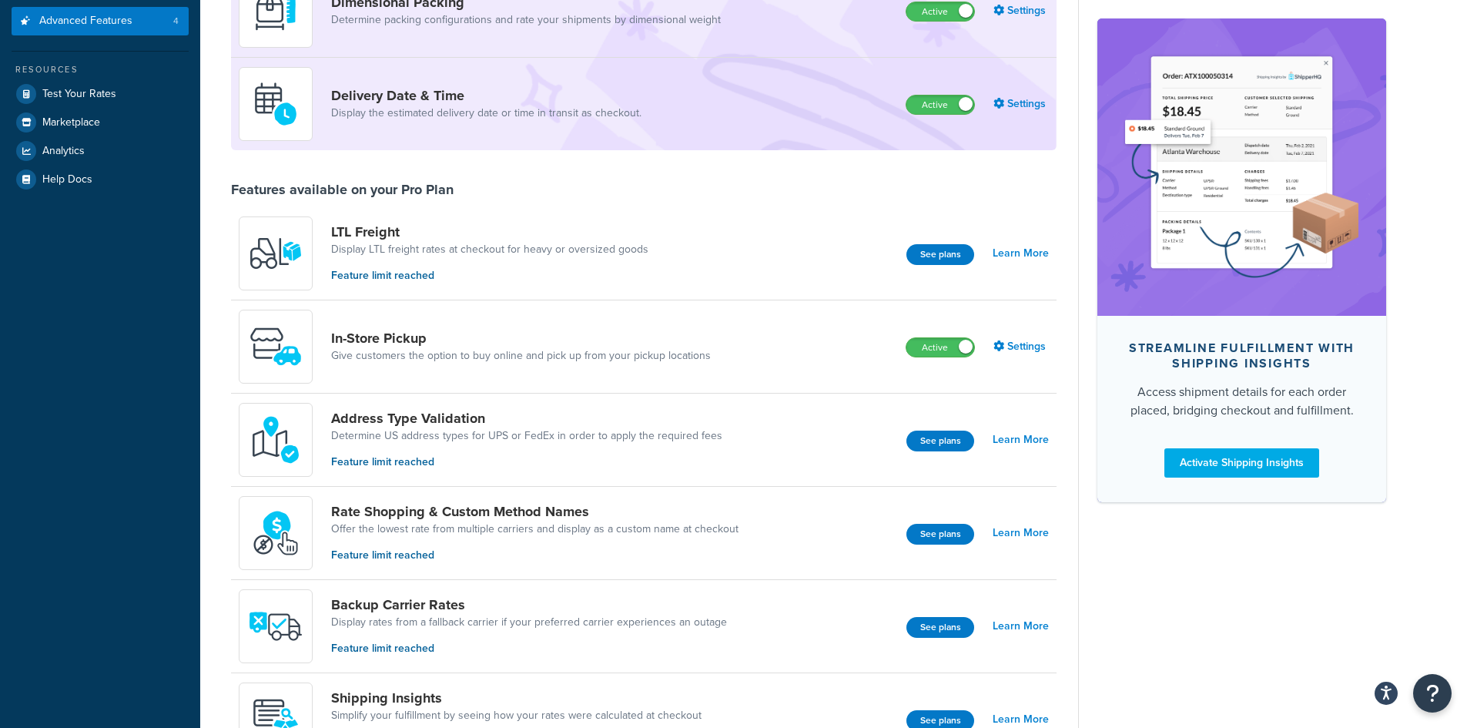
scroll to position [521, 0]
